Goal: Manage account settings

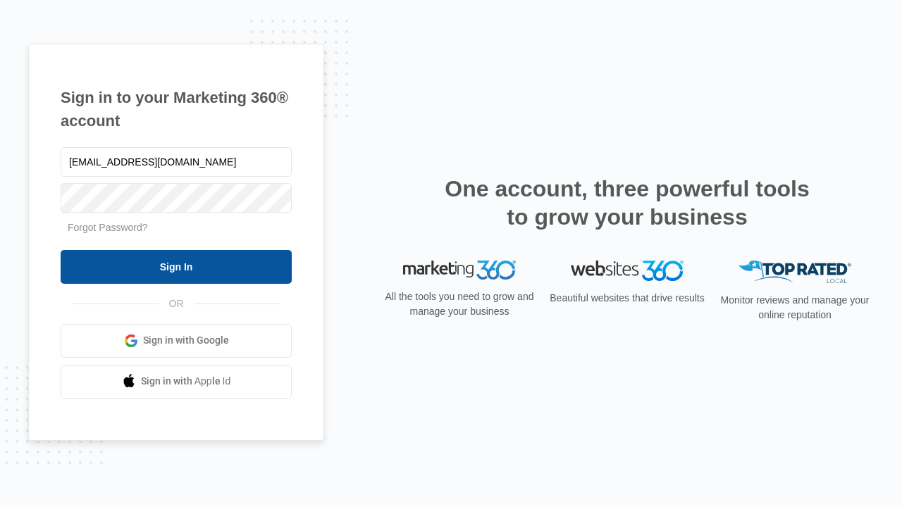
click at [176, 266] on input "Sign In" at bounding box center [176, 267] width 231 height 34
